Goal: Information Seeking & Learning: Learn about a topic

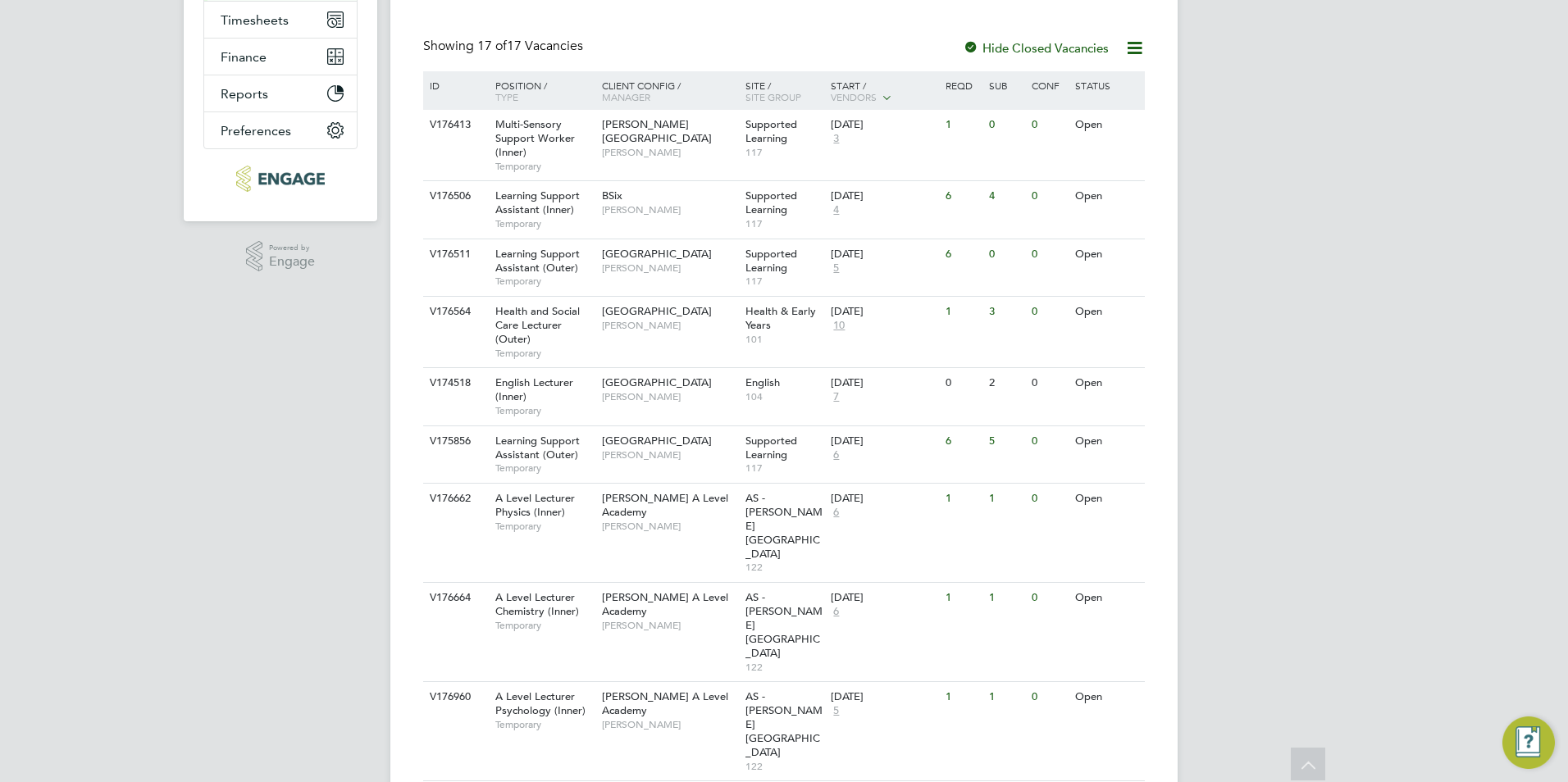
scroll to position [290, 0]
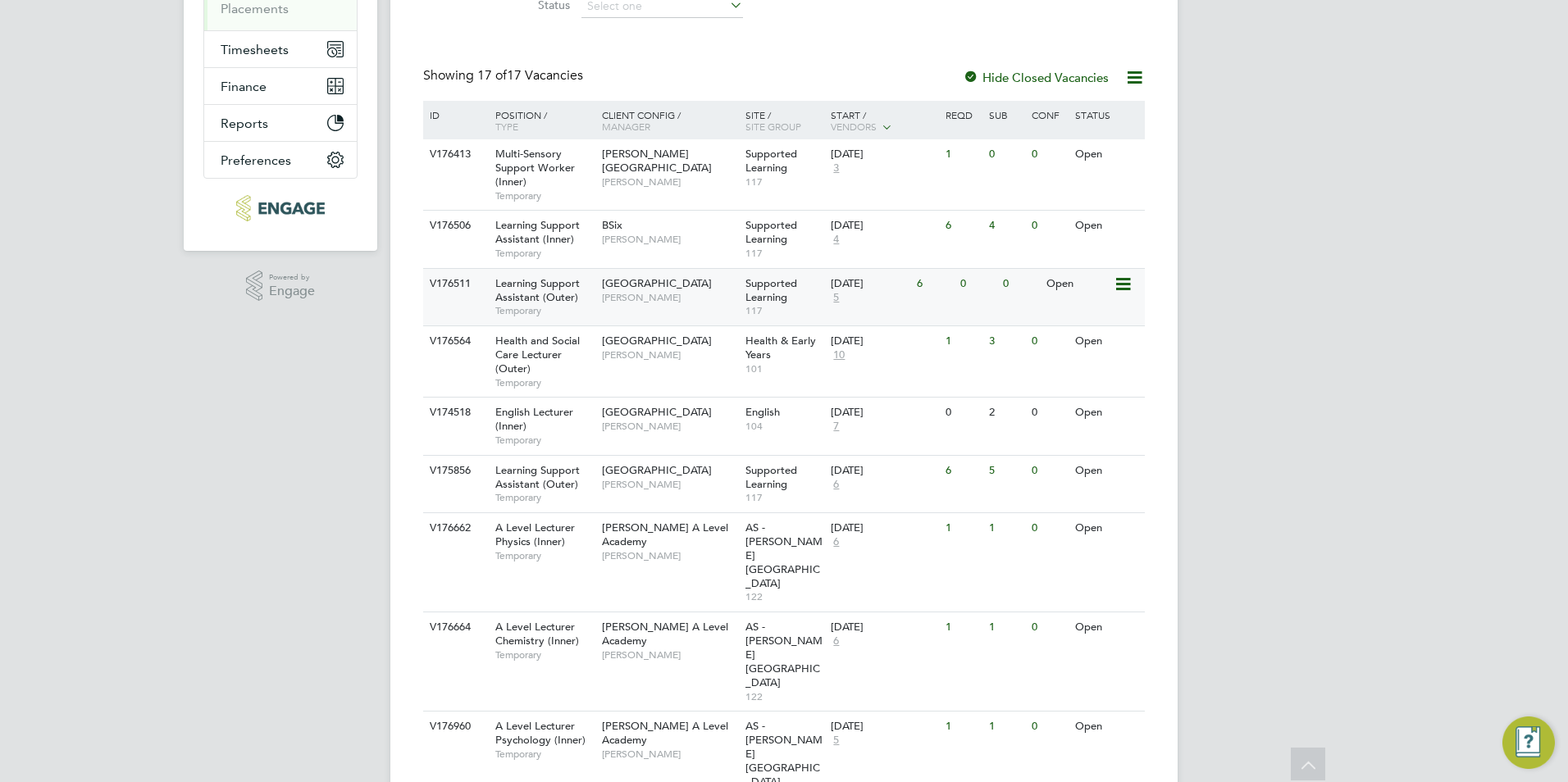
click at [533, 285] on span "Learning Support Assistant (Outer)" at bounding box center [537, 290] width 85 height 28
click at [539, 476] on span "Learning Support Assistant (Outer)" at bounding box center [537, 476] width 85 height 28
click at [511, 236] on span "Learning Support Assistant (Inner)" at bounding box center [537, 231] width 85 height 28
click at [535, 225] on span "Learning Support Assistant (Inner)" at bounding box center [537, 231] width 85 height 28
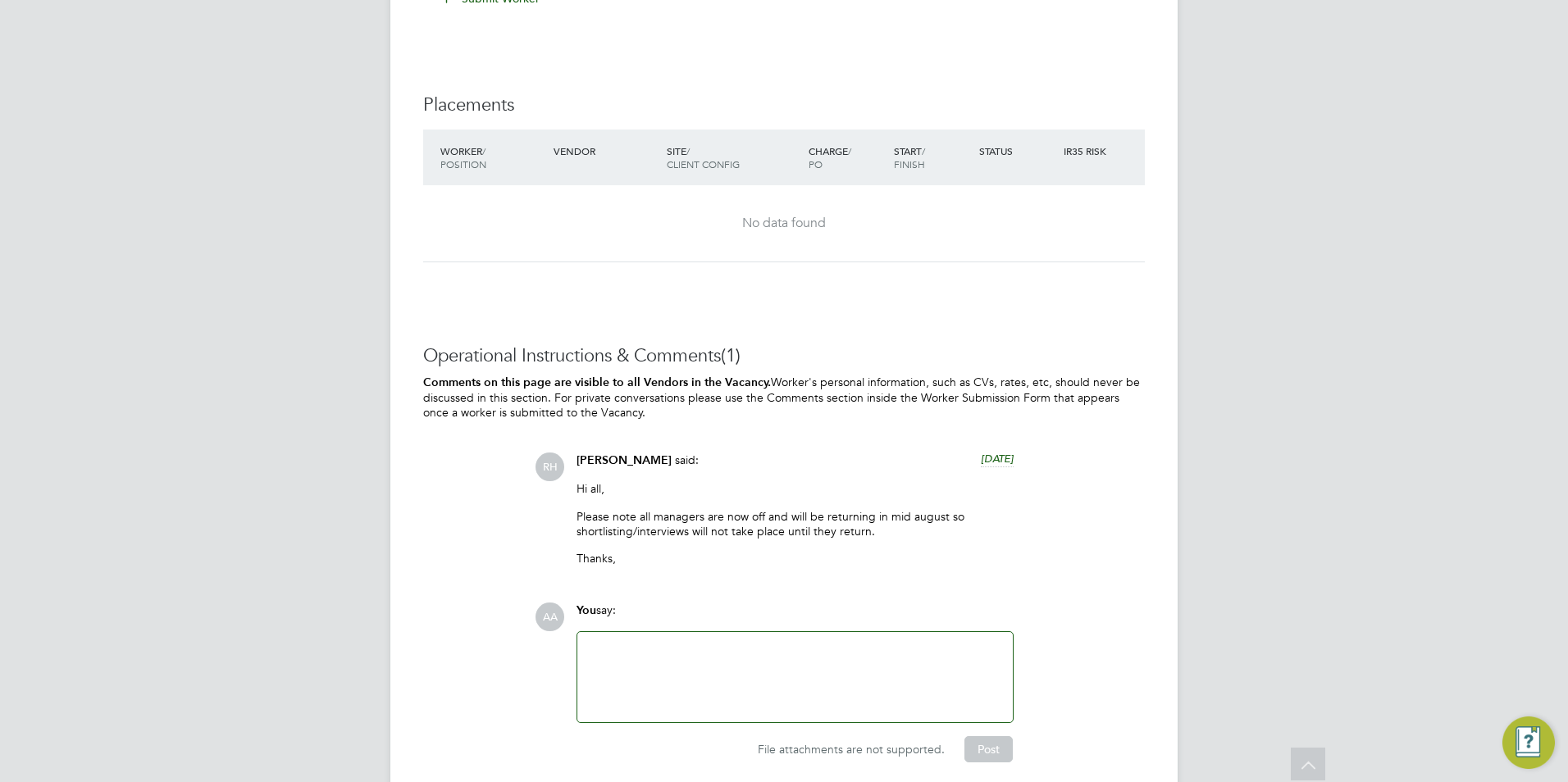
scroll to position [3442, 0]
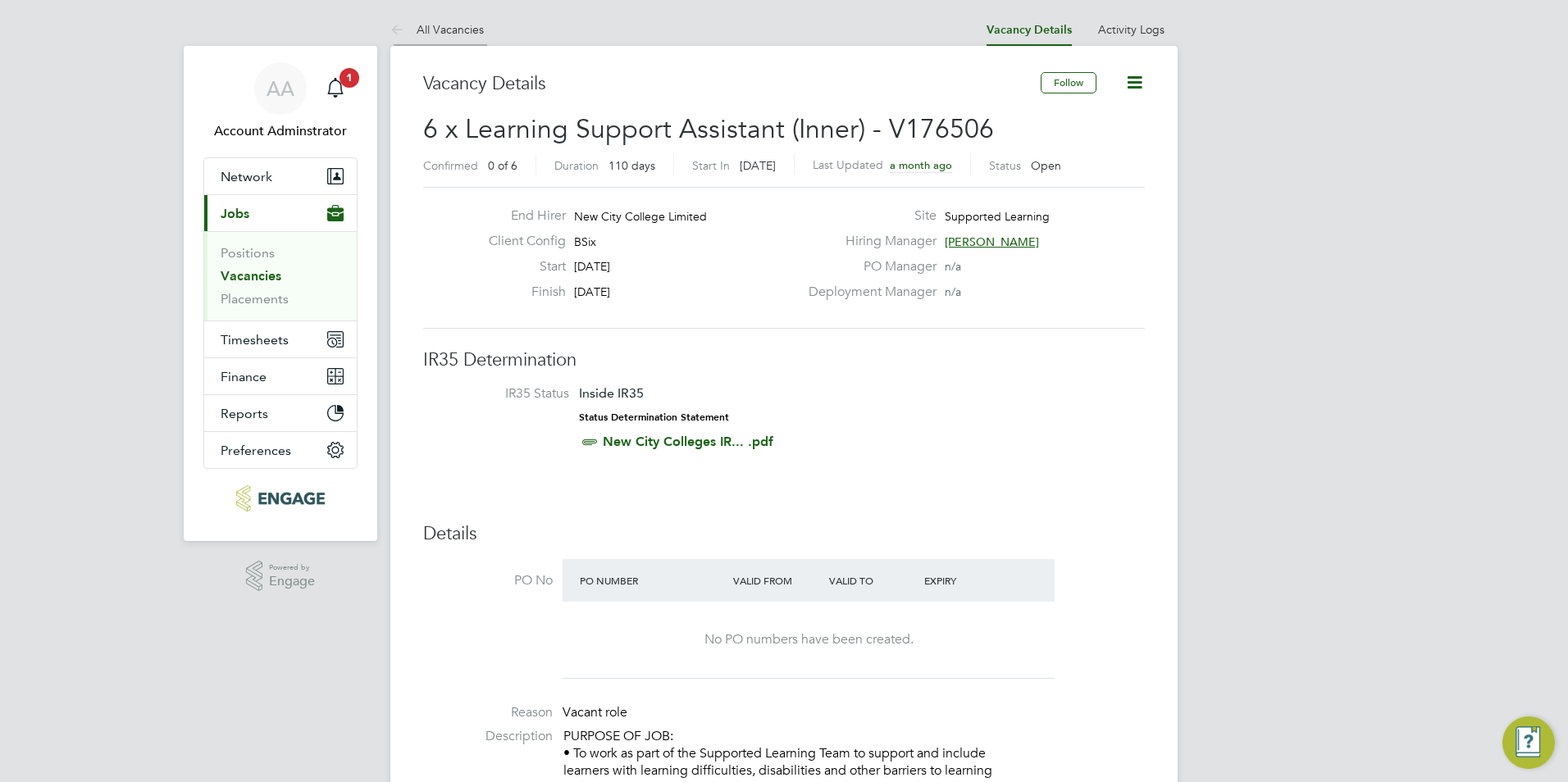
click at [444, 28] on link "All Vacancies" at bounding box center [436, 29] width 93 height 15
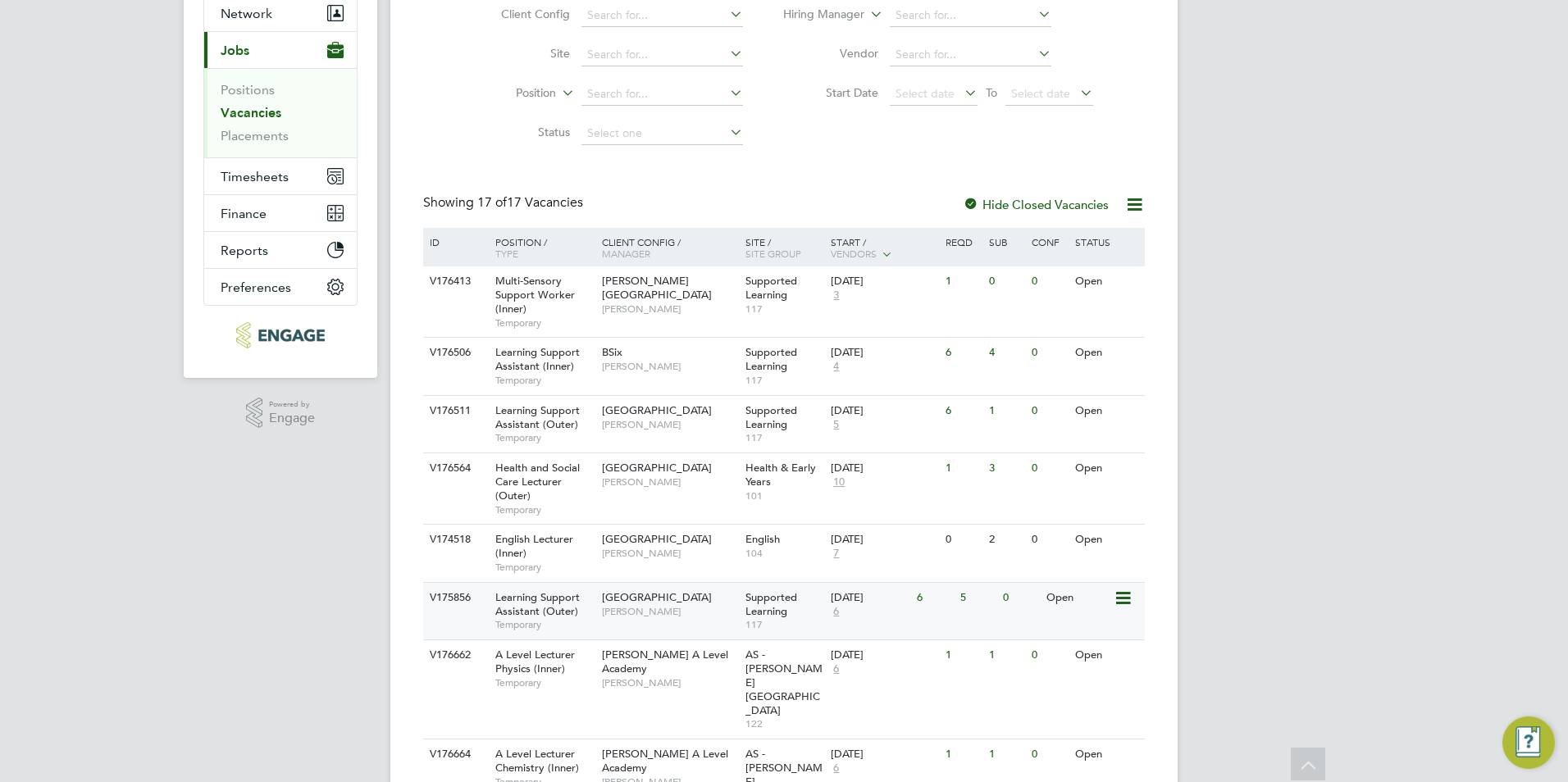
click at [533, 603] on span "Learning Support Assistant (Outer)" at bounding box center [537, 603] width 85 height 28
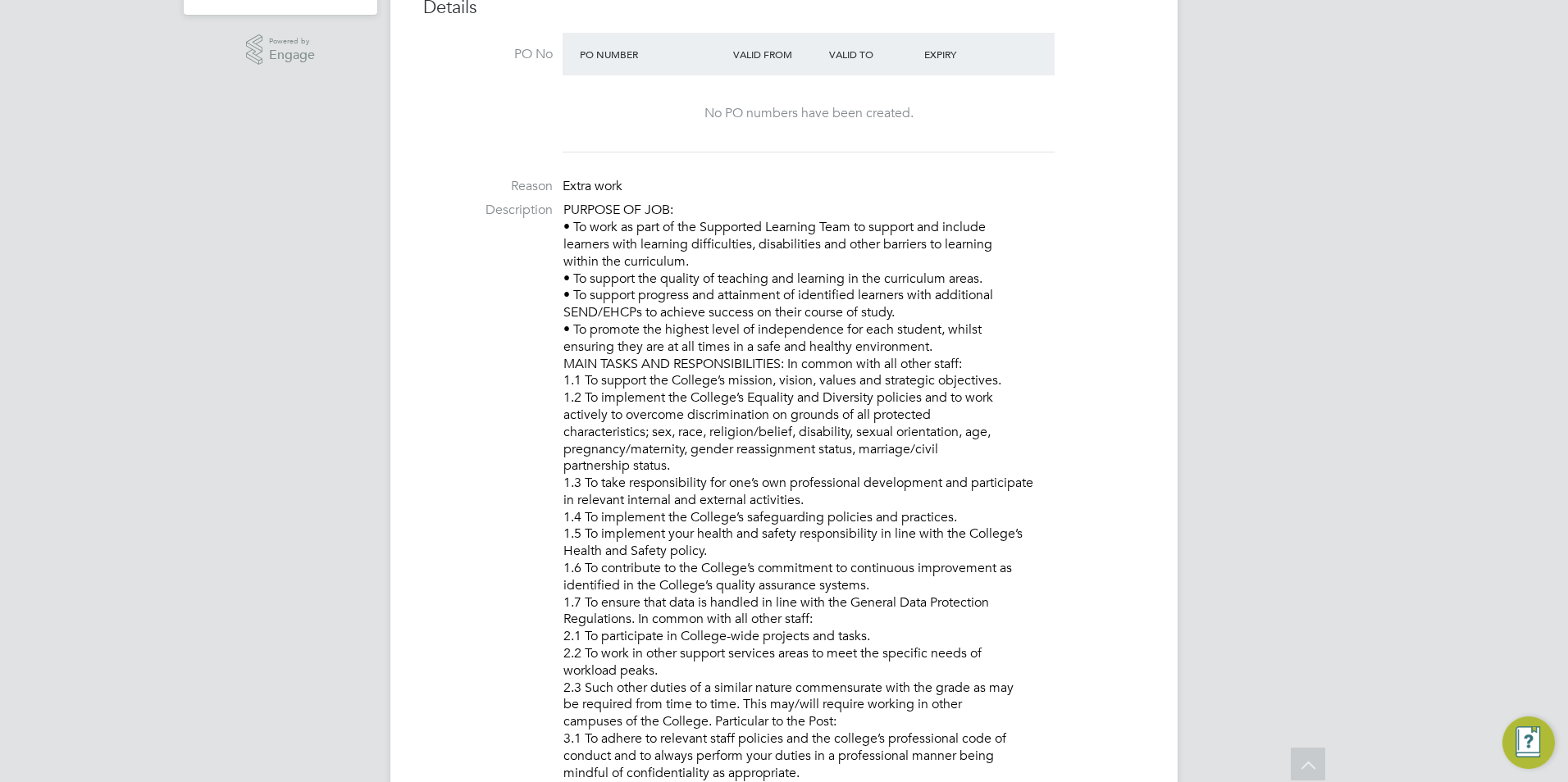
scroll to position [39, 0]
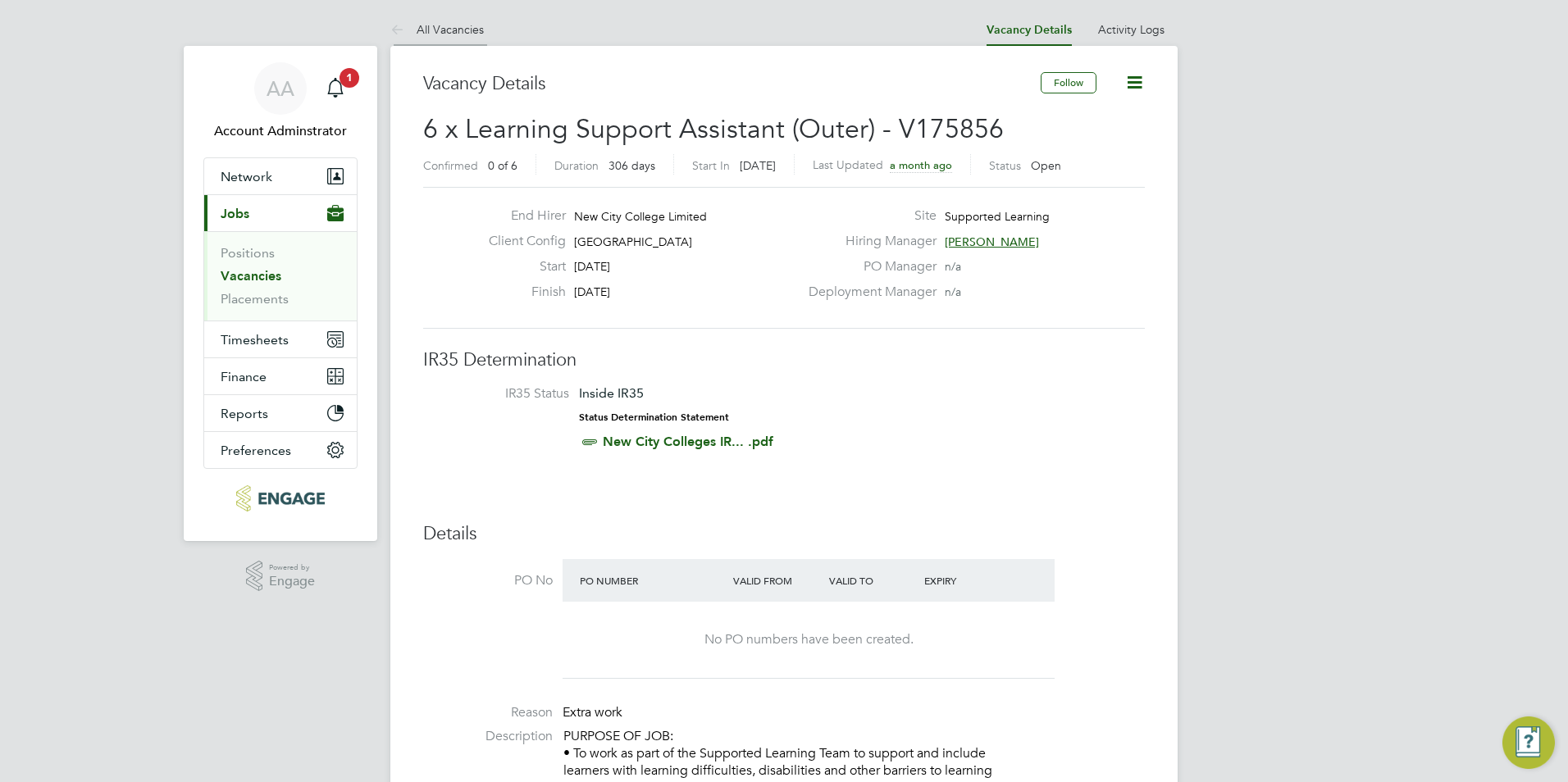
click at [436, 31] on link "All Vacancies" at bounding box center [436, 29] width 93 height 15
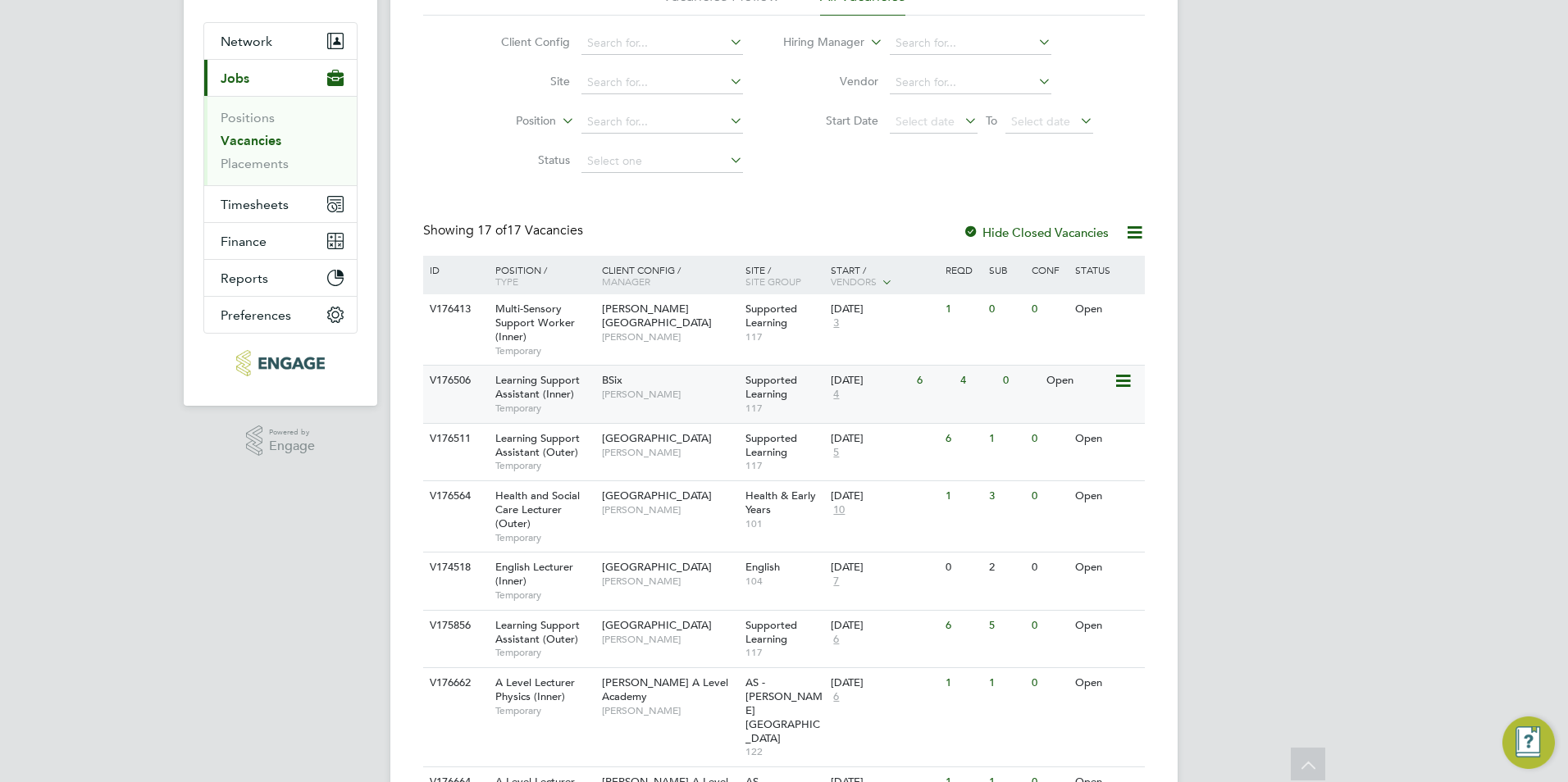
click at [533, 387] on span "Learning Support Assistant (Inner)" at bounding box center [537, 386] width 85 height 28
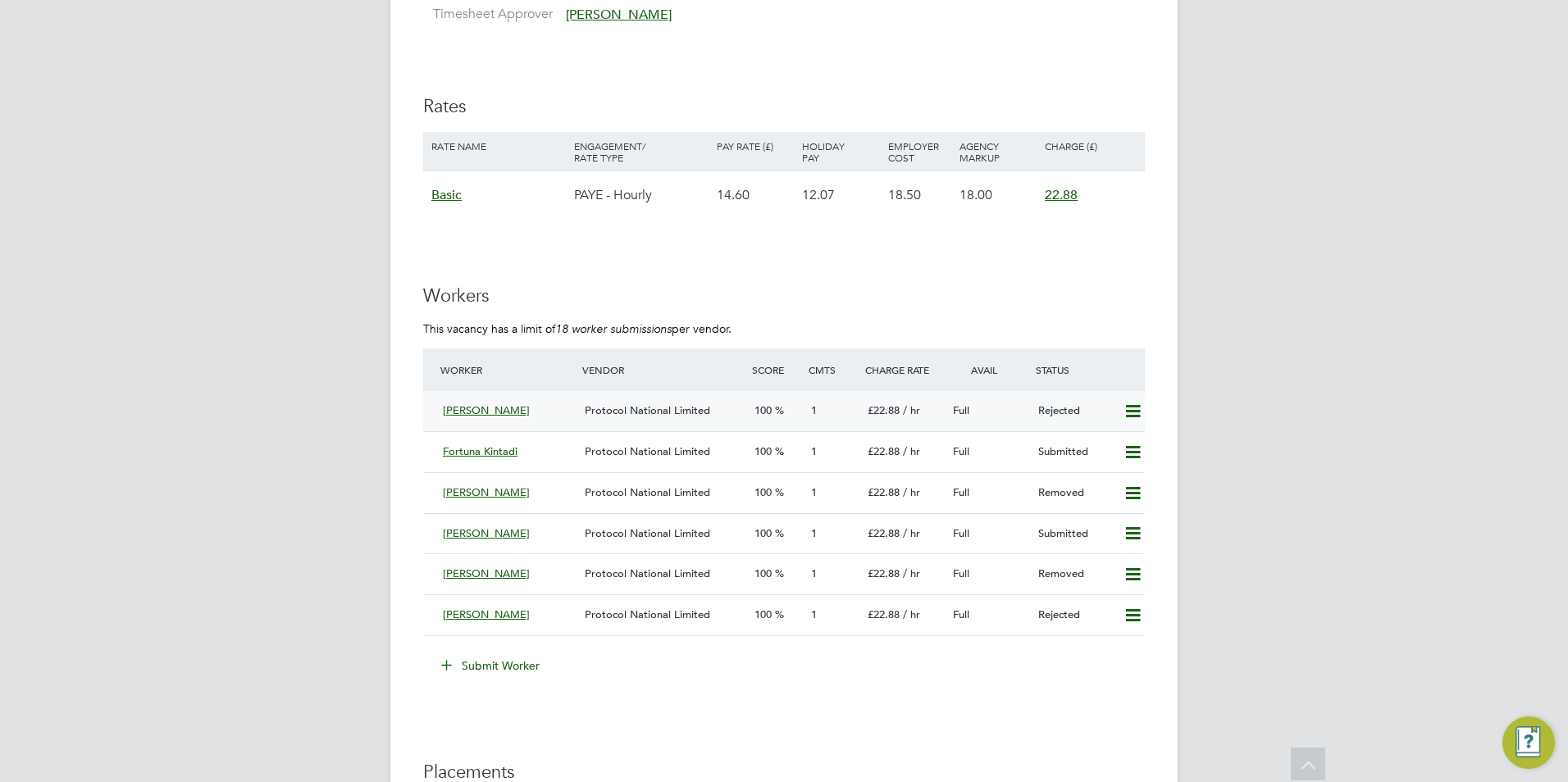
click at [522, 413] on div "Adeel Ahmed" at bounding box center [506, 411] width 142 height 27
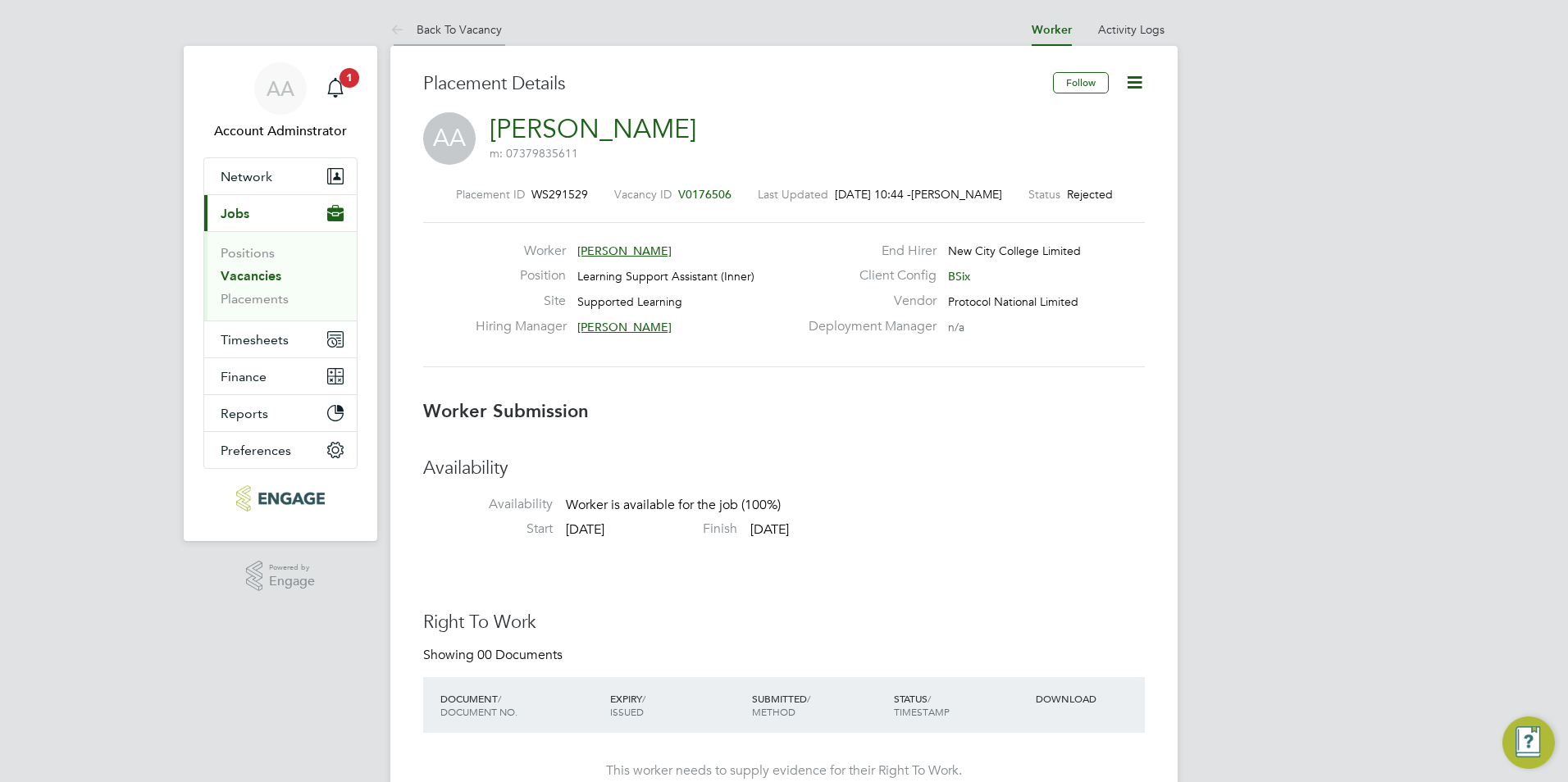
click at [461, 37] on li "Back To Vacancy" at bounding box center [445, 29] width 112 height 33
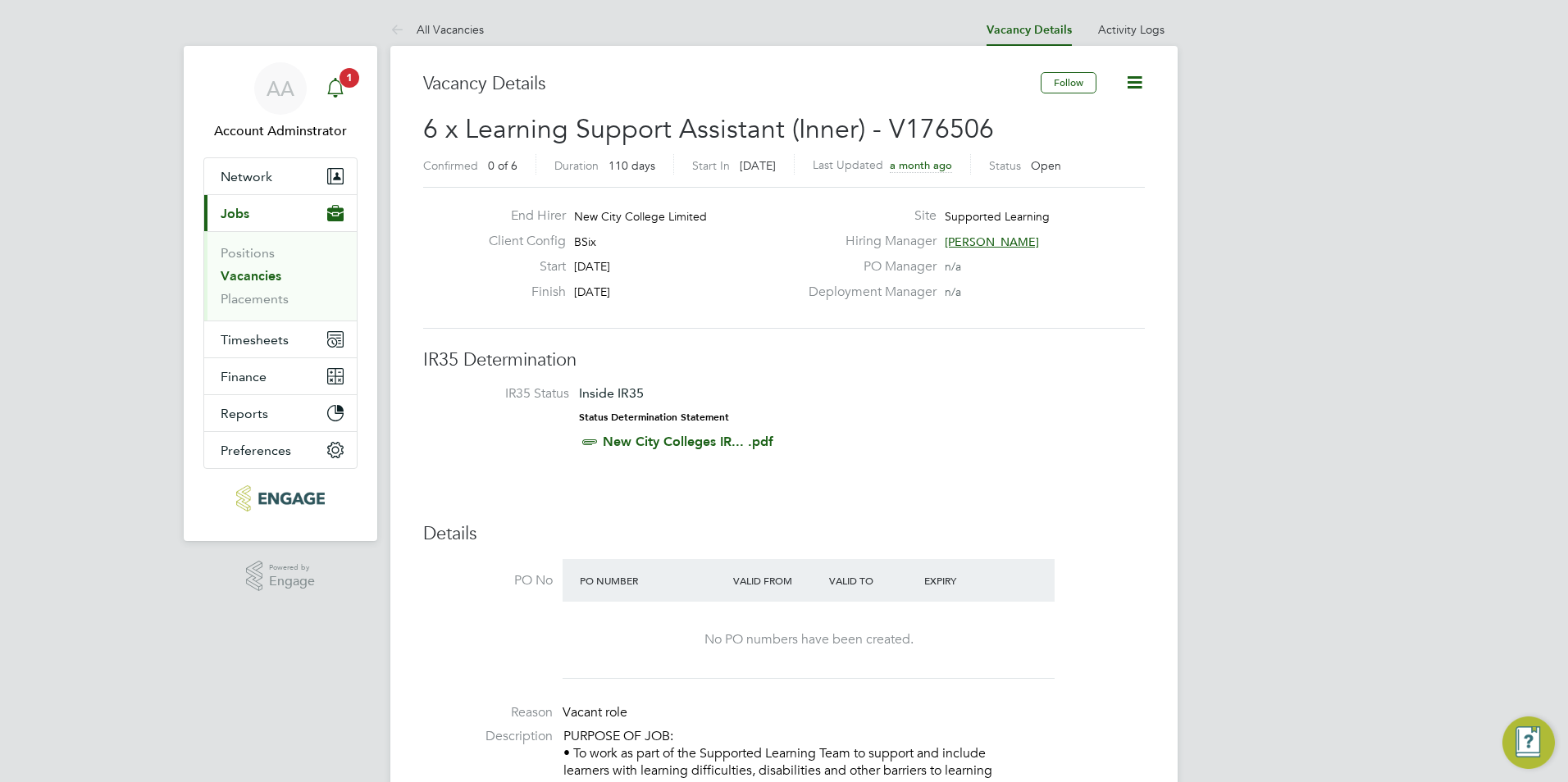
click at [350, 83] on span "1" at bounding box center [349, 77] width 19 height 19
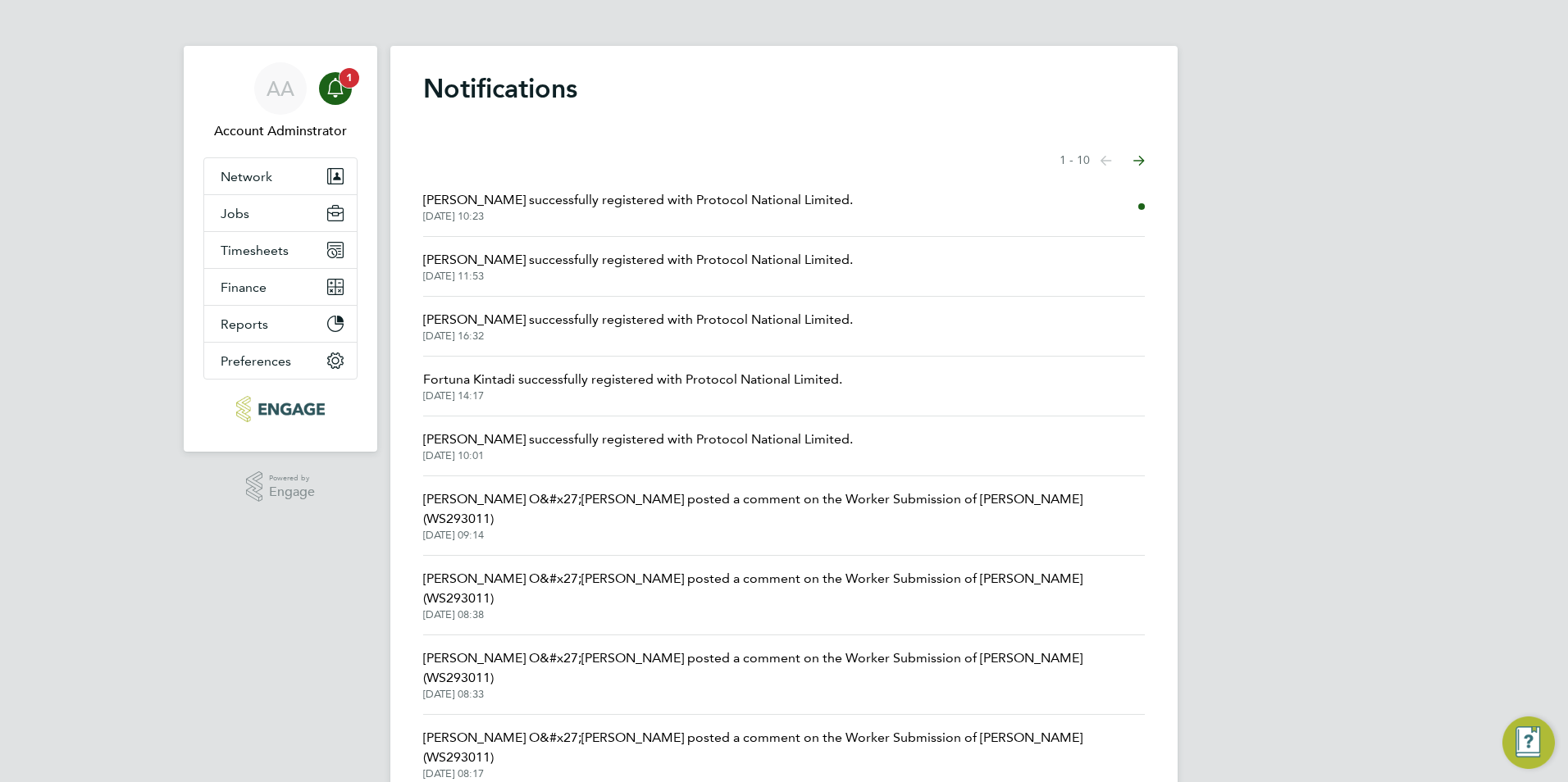
click at [348, 99] on div "Main navigation" at bounding box center [335, 88] width 33 height 33
